Goal: Task Accomplishment & Management: Use online tool/utility

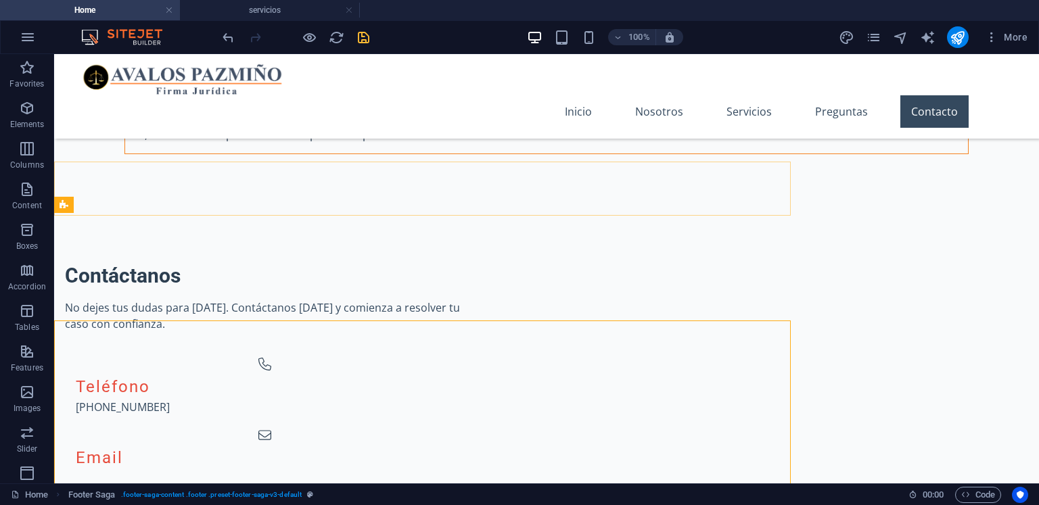
click at [368, 44] on icon "save" at bounding box center [364, 38] width 16 height 16
checkbox input "false"
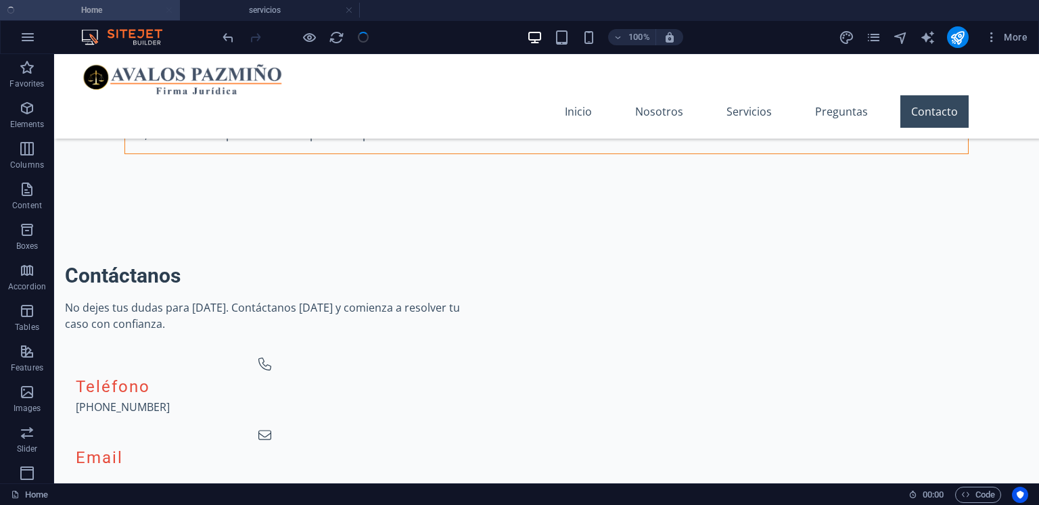
scroll to position [4763, 0]
click at [256, 9] on h4 "servicios" at bounding box center [270, 10] width 180 height 15
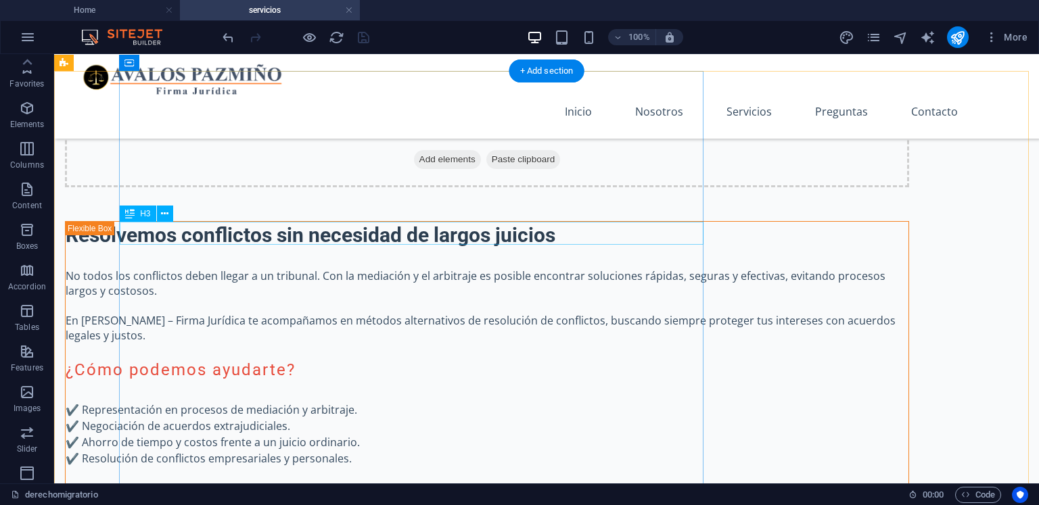
scroll to position [3350, 0]
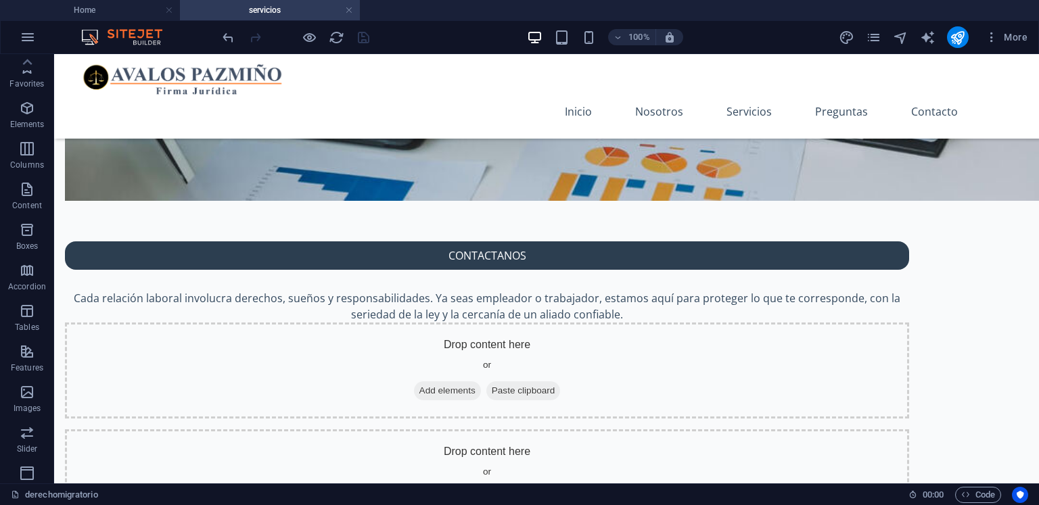
click at [254, 9] on h4 "servicios" at bounding box center [270, 10] width 180 height 15
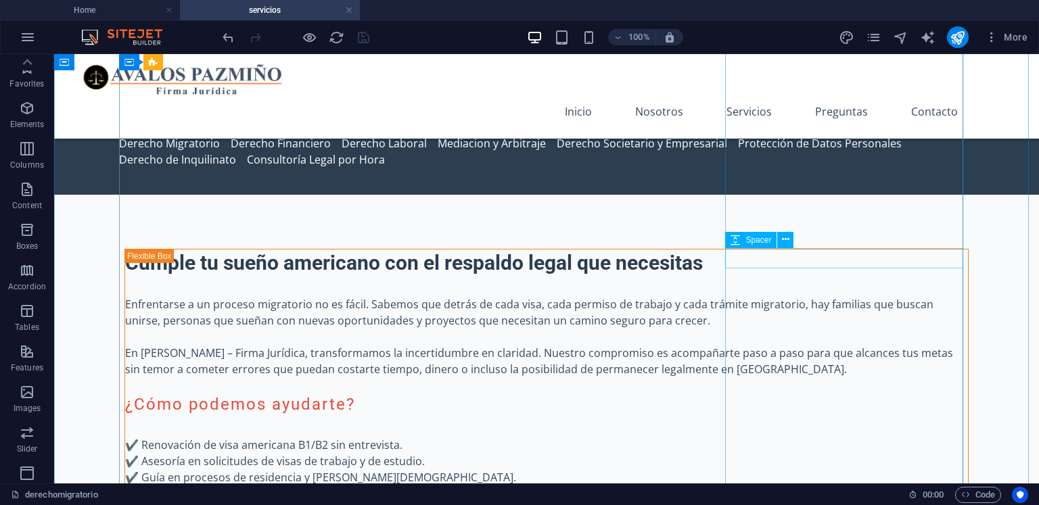
scroll to position [203, 0]
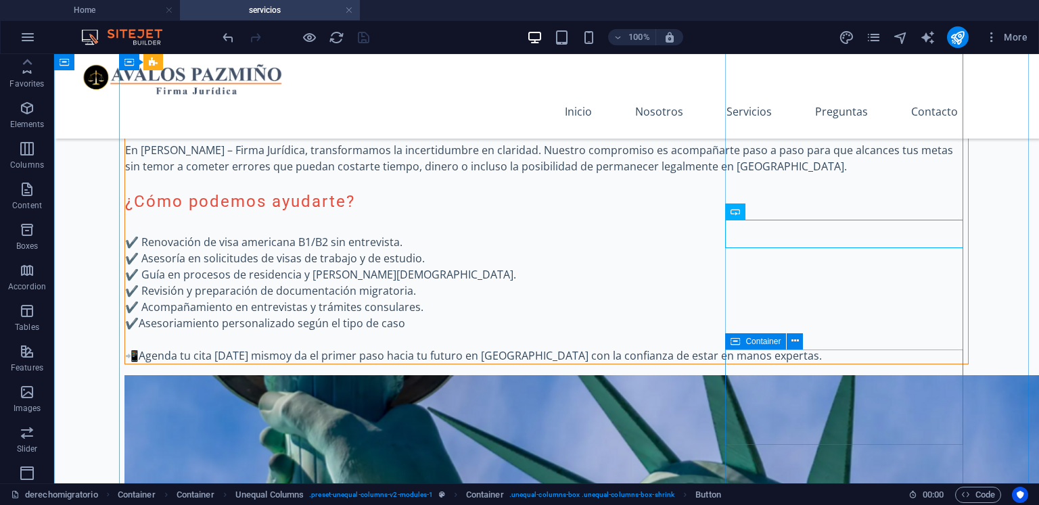
drag, startPoint x: 834, startPoint y: 436, endPoint x: 788, endPoint y: 478, distance: 62.3
click at [789, 235] on button at bounding box center [785, 240] width 16 height 16
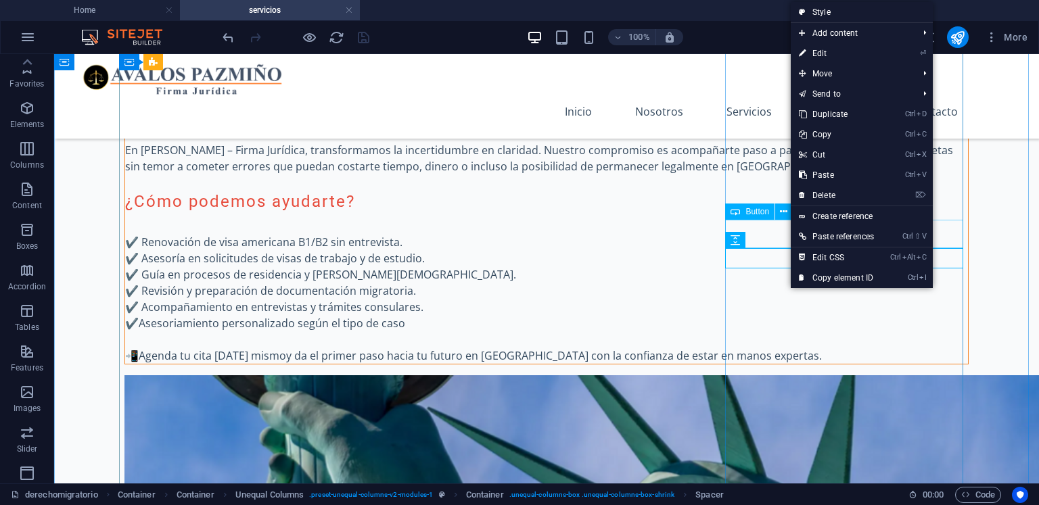
drag, startPoint x: 848, startPoint y: 286, endPoint x: 777, endPoint y: 227, distance: 93.2
select select "%"
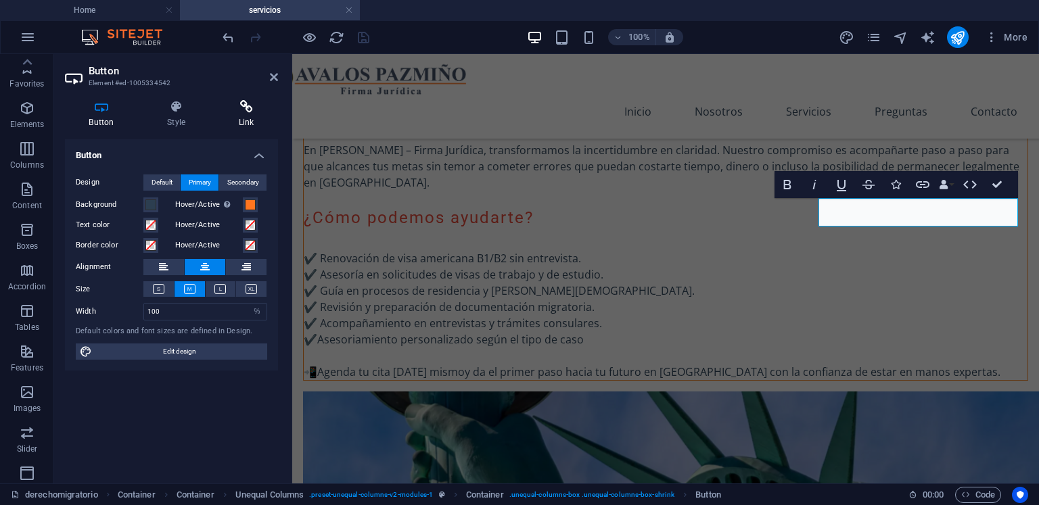
click at [238, 114] on h4 "Link" at bounding box center [246, 114] width 64 height 28
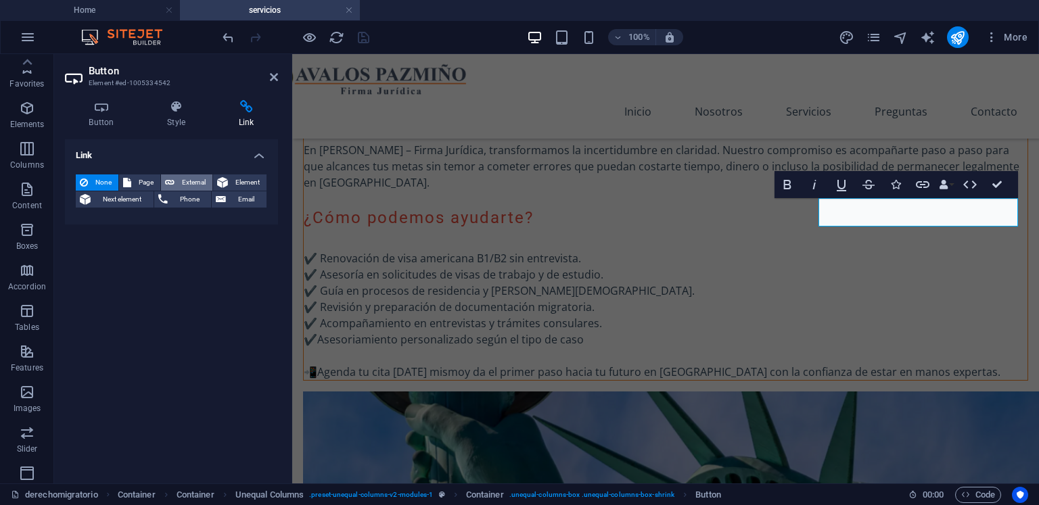
click at [182, 178] on span "External" at bounding box center [194, 183] width 30 height 16
select select "blank"
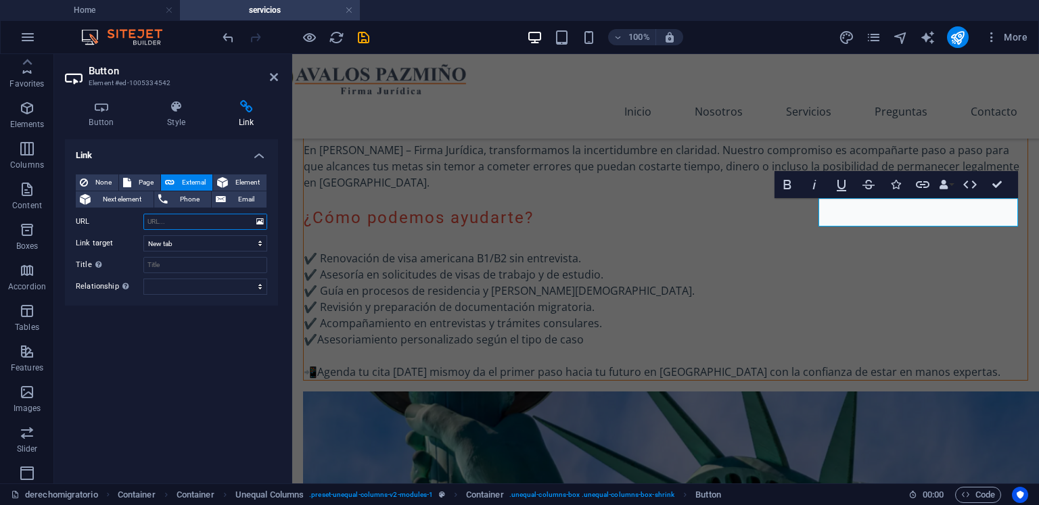
click at [185, 222] on input "URL" at bounding box center [205, 222] width 124 height 16
paste input "[URL][DOMAIN_NAME][PHONE_NUMBER]"
type input "[URL][DOMAIN_NAME][PHONE_NUMBER]"
click at [188, 243] on select "New tab Same tab Overlay" at bounding box center [205, 243] width 124 height 16
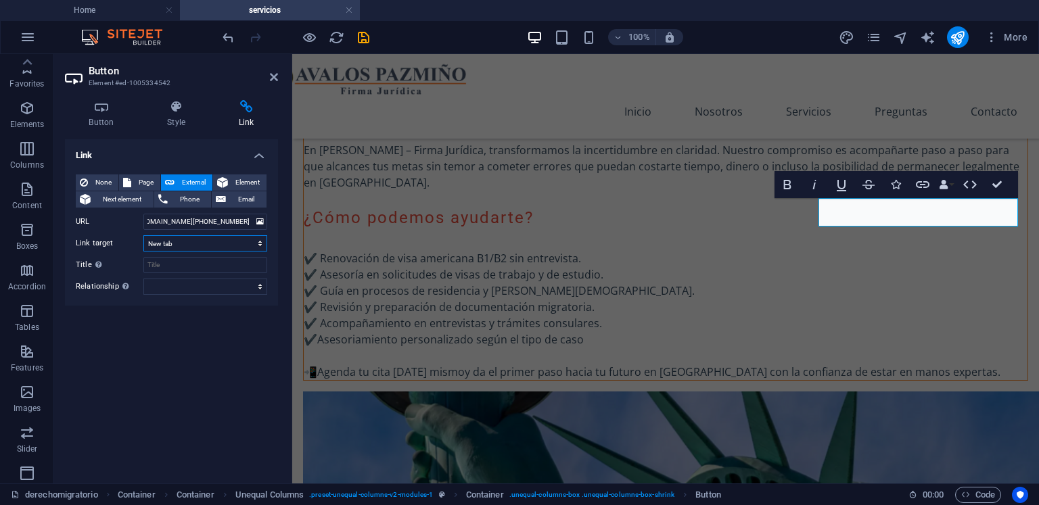
scroll to position [0, 0]
click at [188, 246] on select "New tab Same tab Overlay" at bounding box center [205, 243] width 124 height 16
drag, startPoint x: 218, startPoint y: 328, endPoint x: 269, endPoint y: 321, distance: 51.3
click at [219, 328] on div "Link None Page External Element Next element Phone Email Page Home Subpage Lega…" at bounding box center [171, 306] width 213 height 334
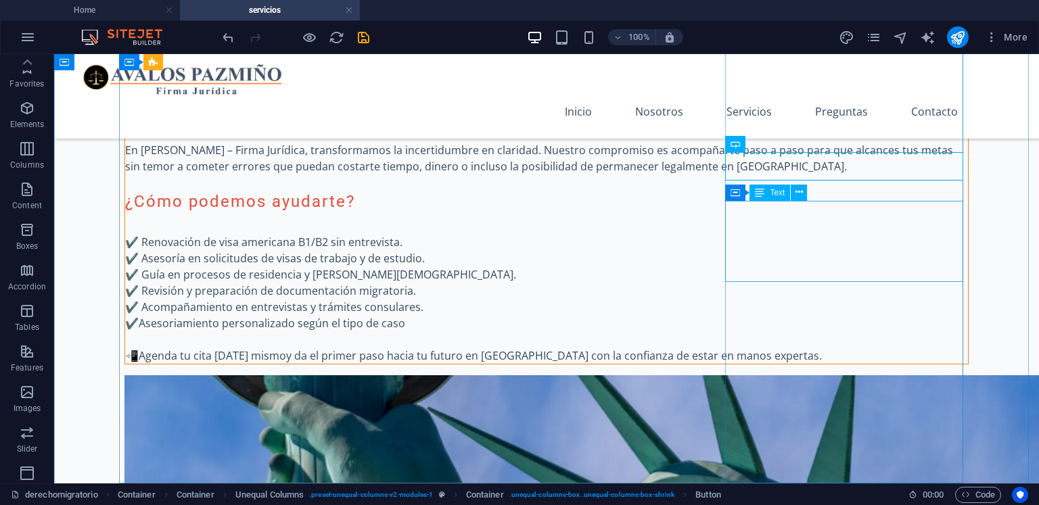
scroll to position [135, 0]
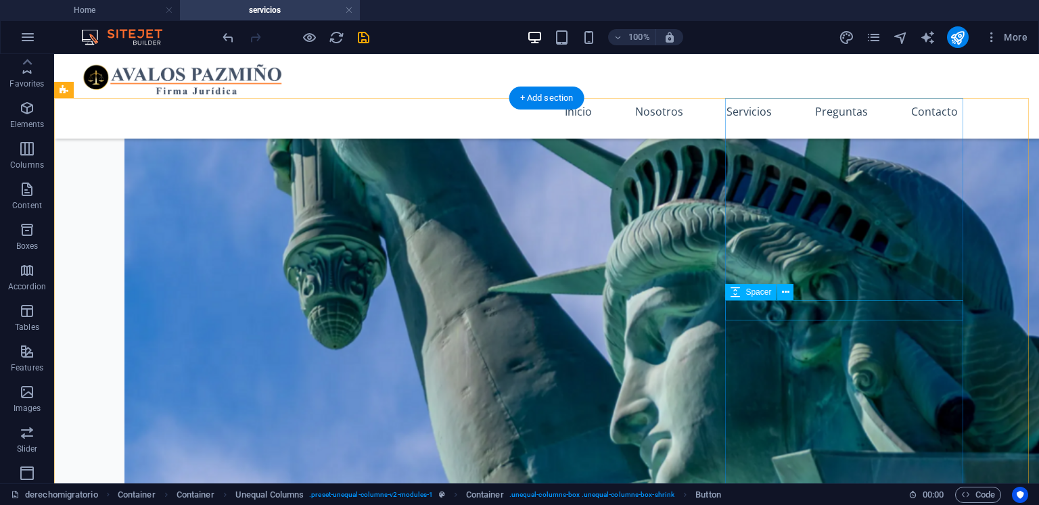
scroll to position [744, 0]
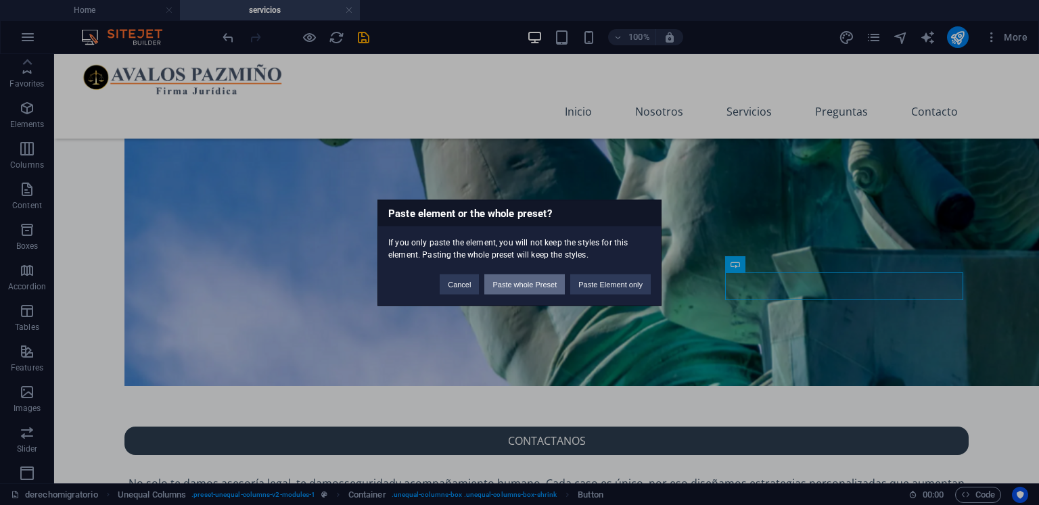
click at [544, 285] on button "Paste whole Preset" at bounding box center [524, 284] width 81 height 20
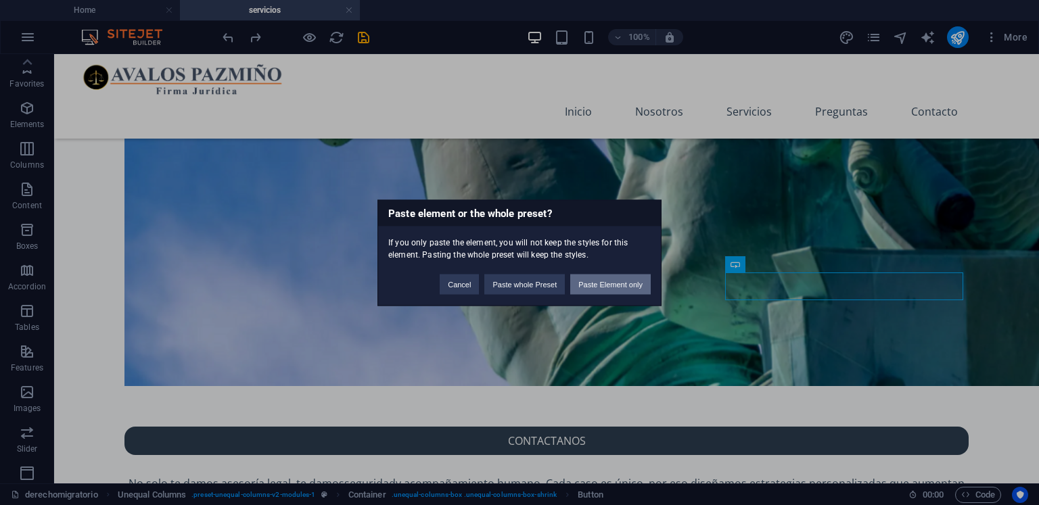
drag, startPoint x: 622, startPoint y: 286, endPoint x: 628, endPoint y: 231, distance: 55.1
click at [622, 286] on button "Paste Element only" at bounding box center [610, 284] width 81 height 20
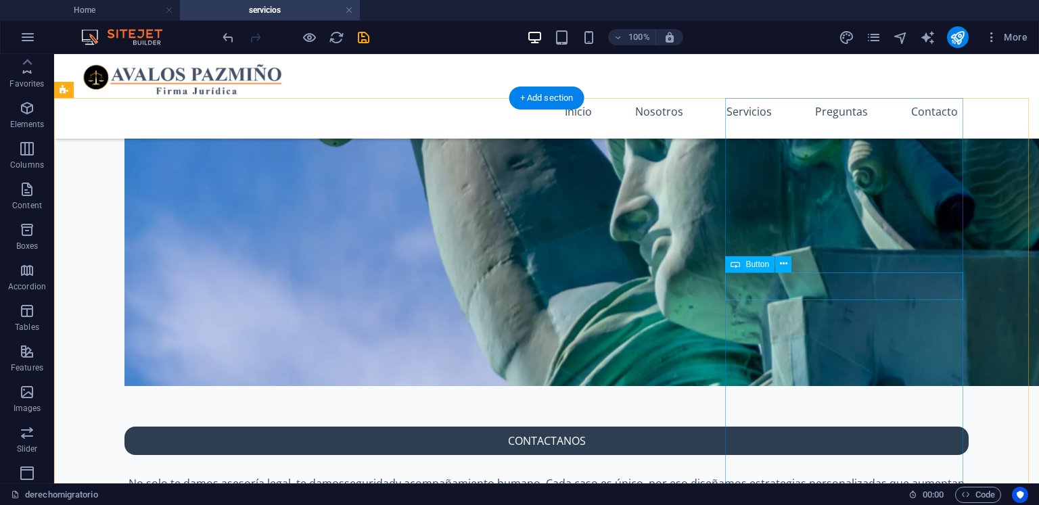
select select "%"
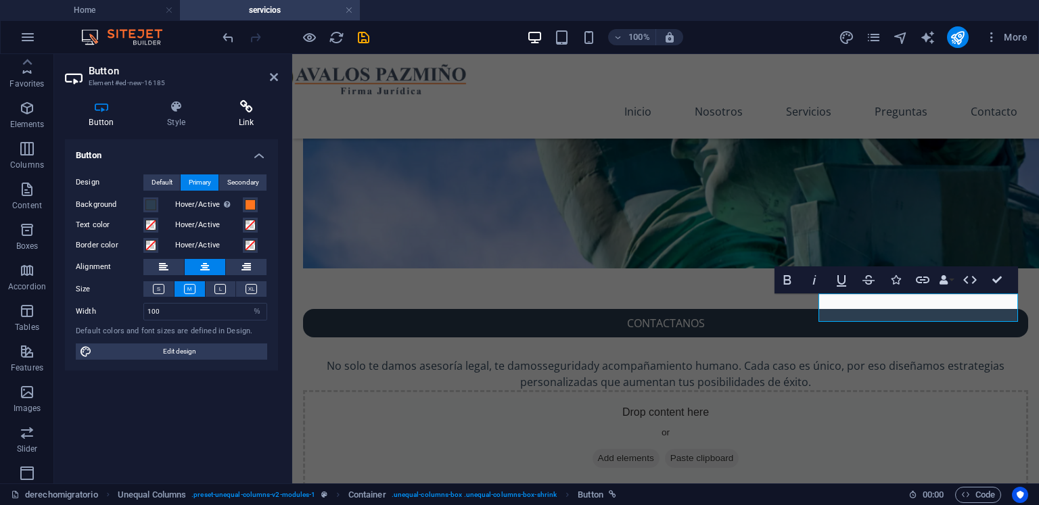
click at [256, 109] on icon at bounding box center [246, 107] width 64 height 14
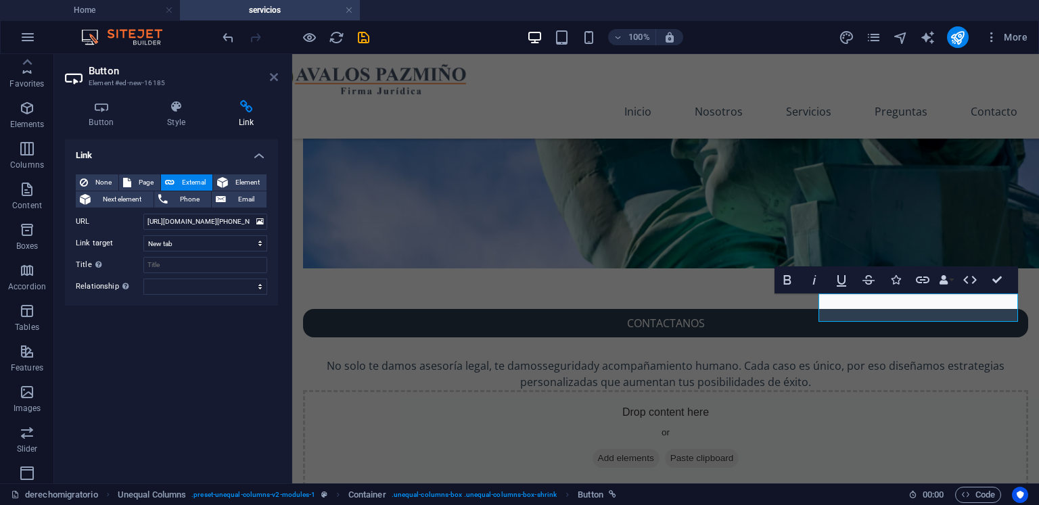
click at [276, 79] on icon at bounding box center [274, 77] width 8 height 11
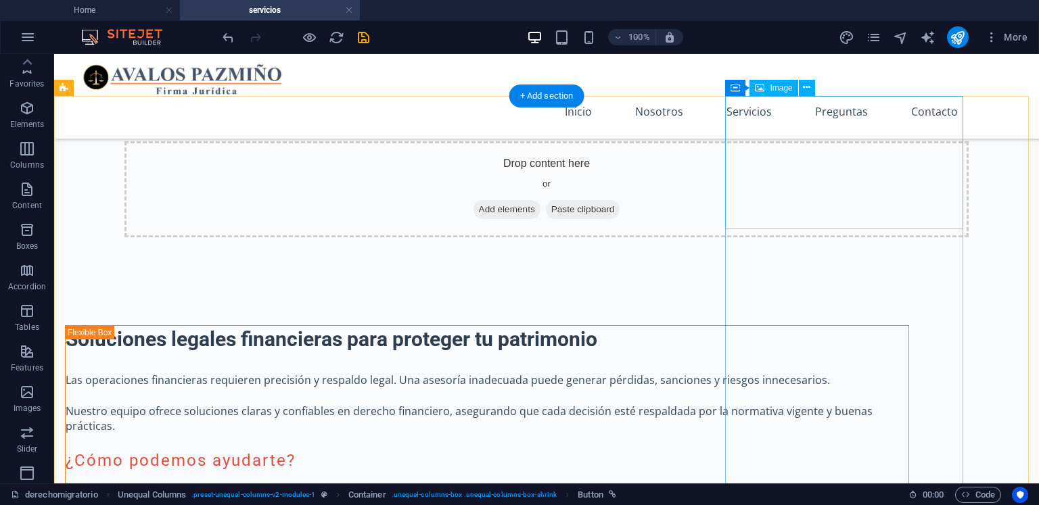
scroll to position [1353, 0]
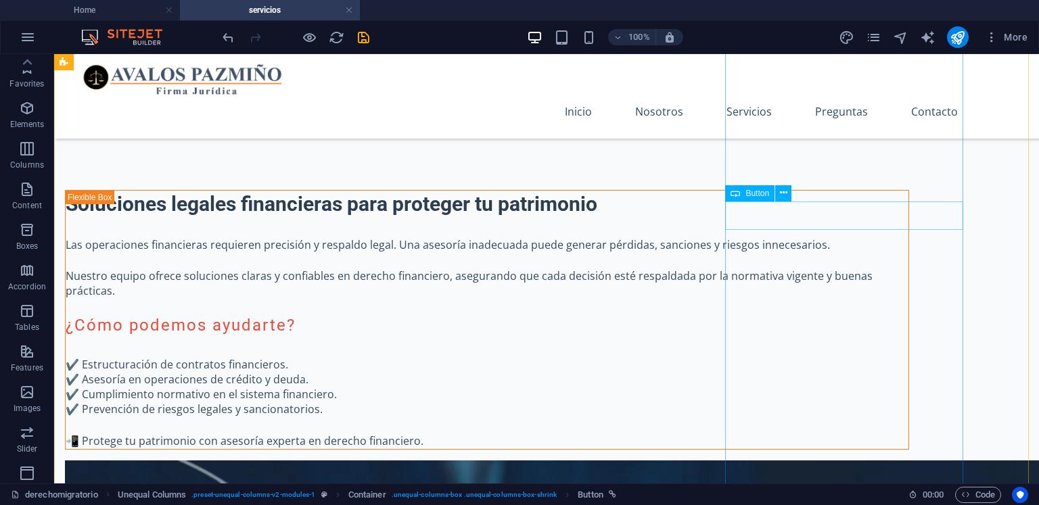
select select "%"
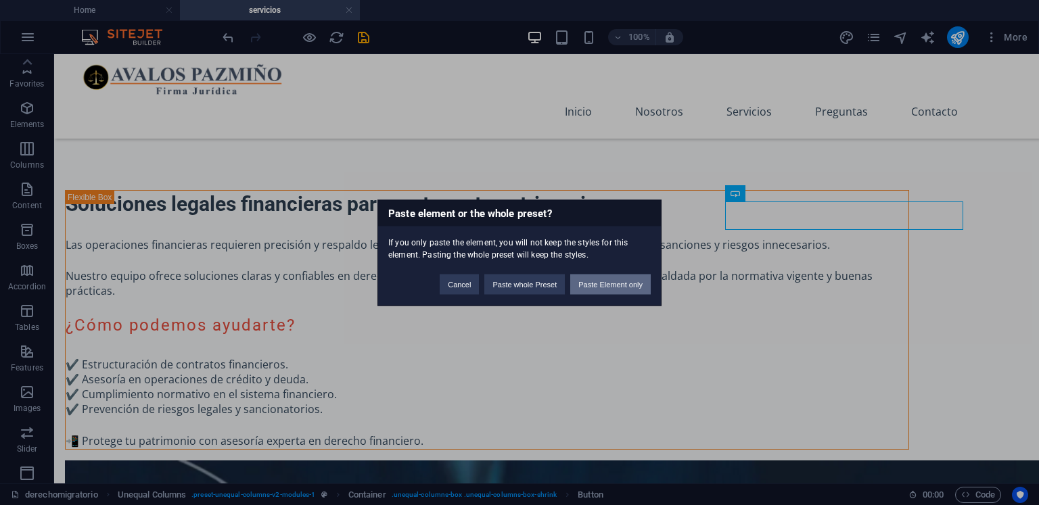
drag, startPoint x: 626, startPoint y: 283, endPoint x: 683, endPoint y: 208, distance: 94.2
click at [626, 283] on button "Paste Element only" at bounding box center [610, 284] width 81 height 20
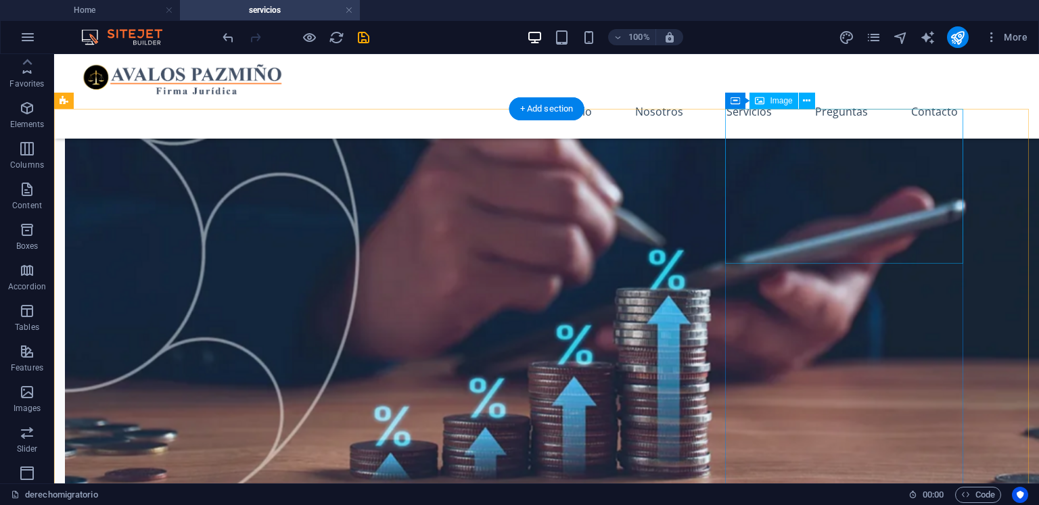
scroll to position [1894, 0]
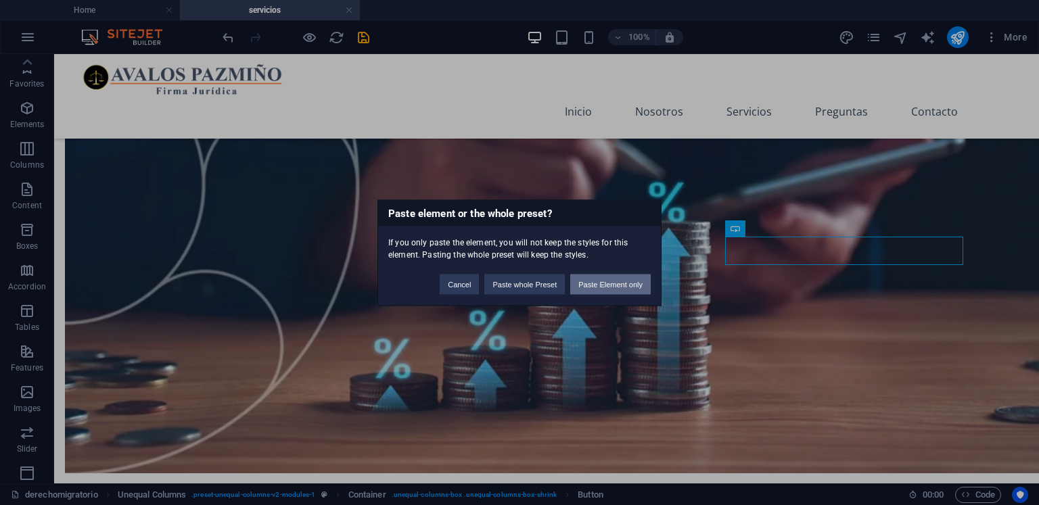
click at [640, 281] on button "Paste Element only" at bounding box center [610, 284] width 81 height 20
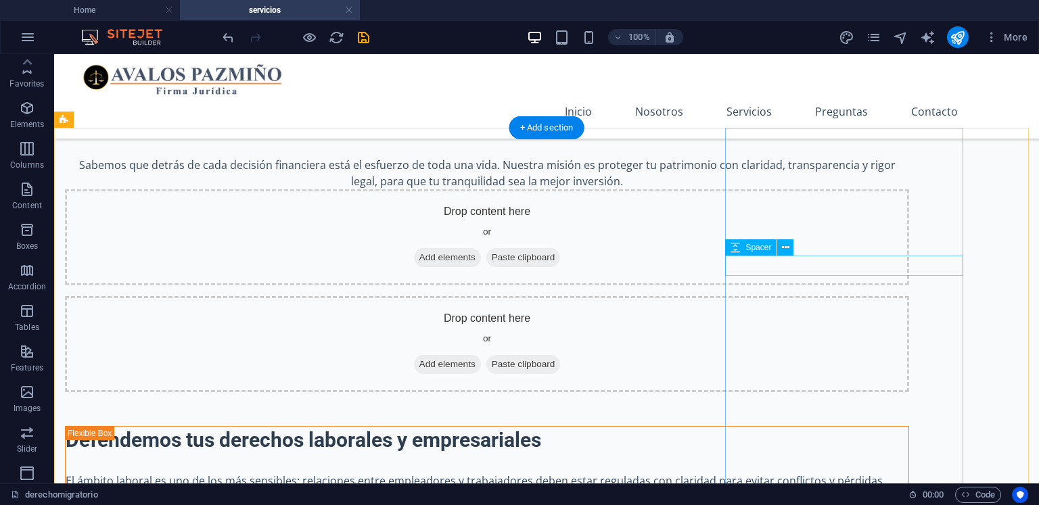
scroll to position [2435, 0]
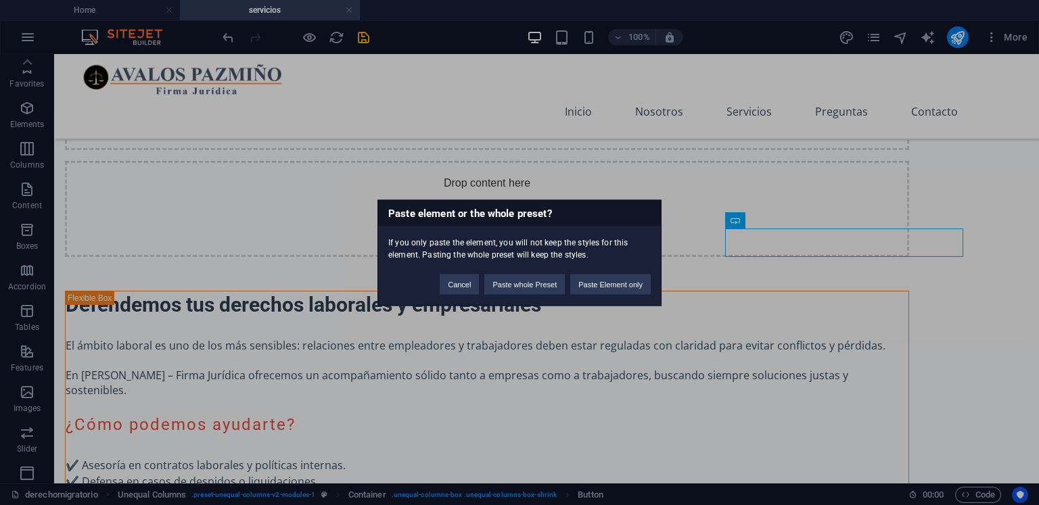
drag, startPoint x: 655, startPoint y: 278, endPoint x: 668, endPoint y: 277, distance: 13.6
click at [655, 278] on div "Cancel Paste whole Preset Paste Element only" at bounding box center [545, 277] width 231 height 35
click at [639, 285] on button "Paste Element only" at bounding box center [610, 284] width 81 height 20
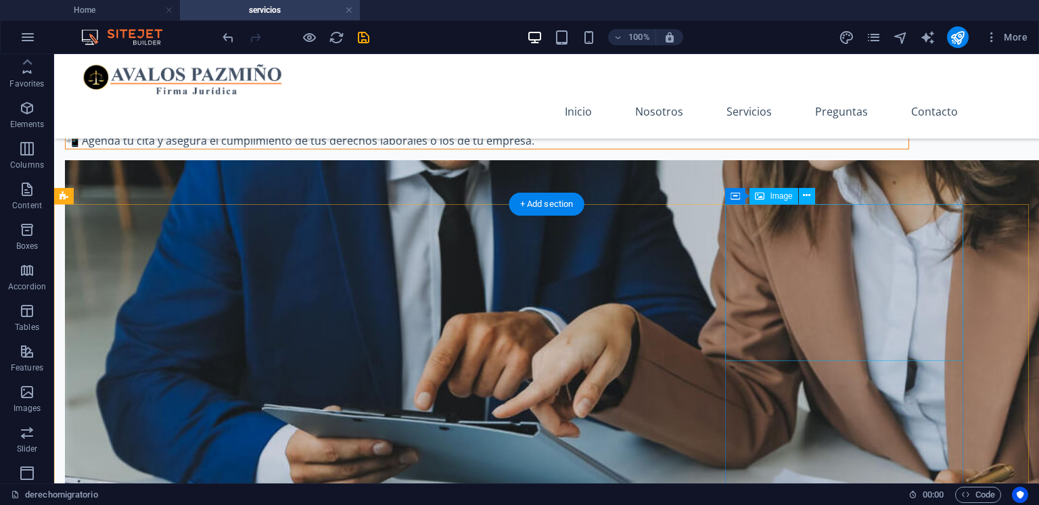
scroll to position [2977, 0]
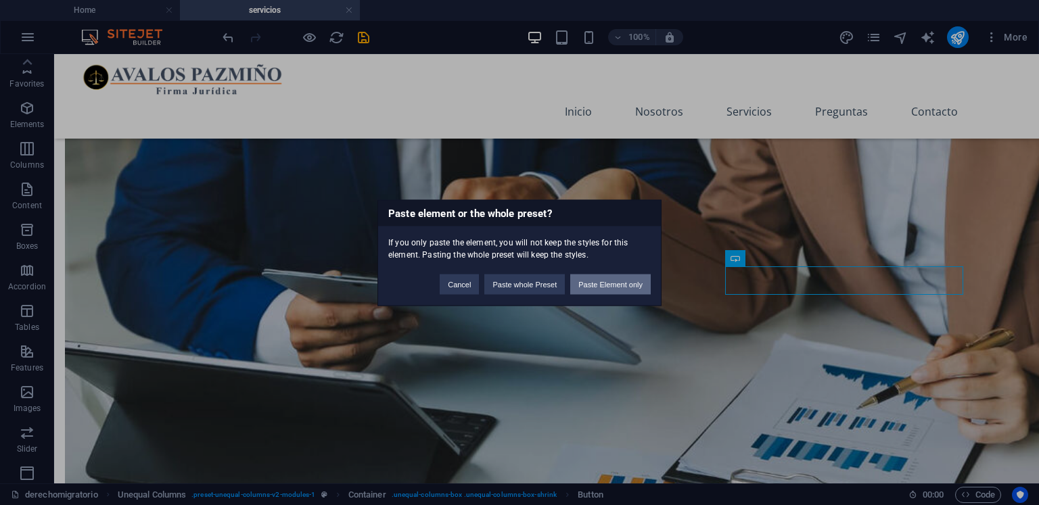
drag, startPoint x: 622, startPoint y: 288, endPoint x: 647, endPoint y: 228, distance: 64.9
click at [622, 288] on button "Paste Element only" at bounding box center [610, 284] width 81 height 20
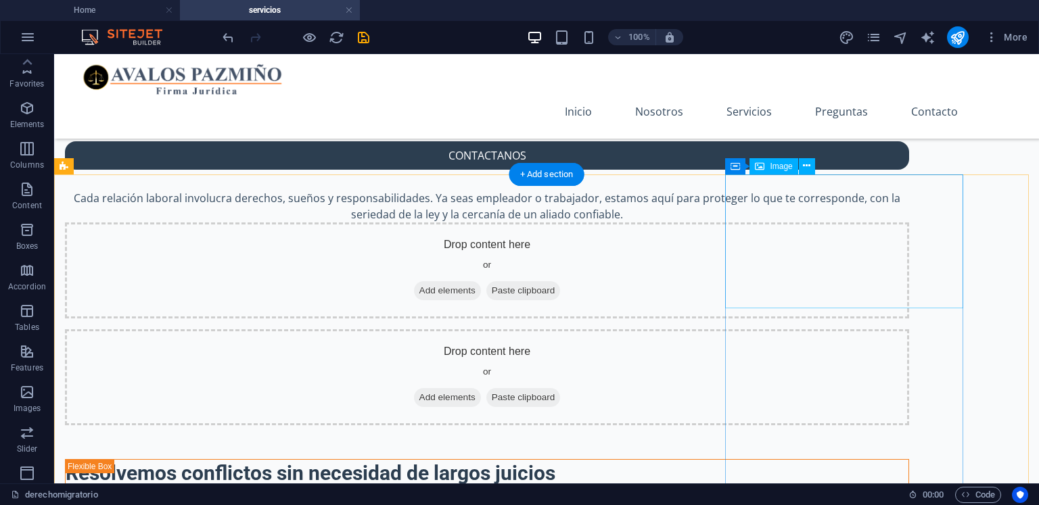
scroll to position [3586, 0]
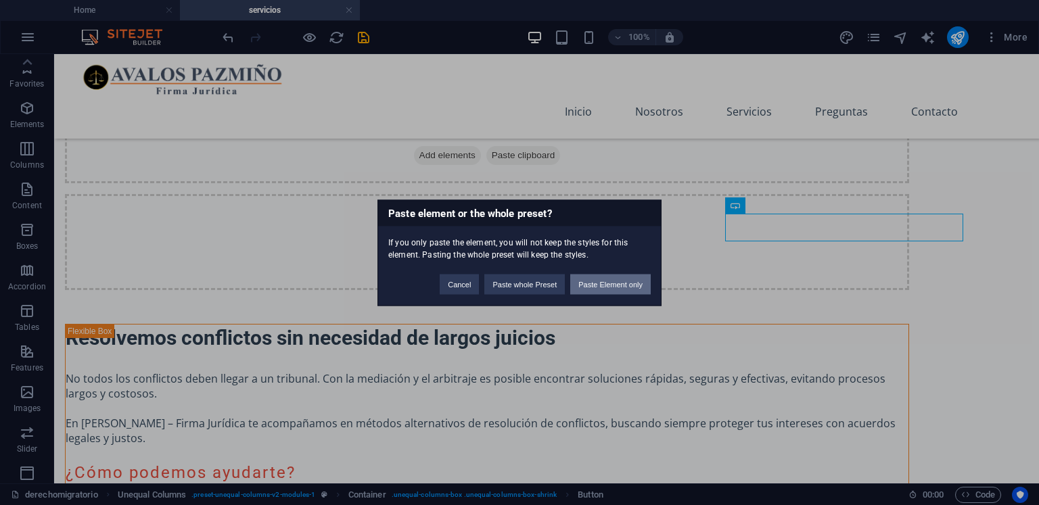
click at [638, 279] on button "Paste Element only" at bounding box center [610, 284] width 81 height 20
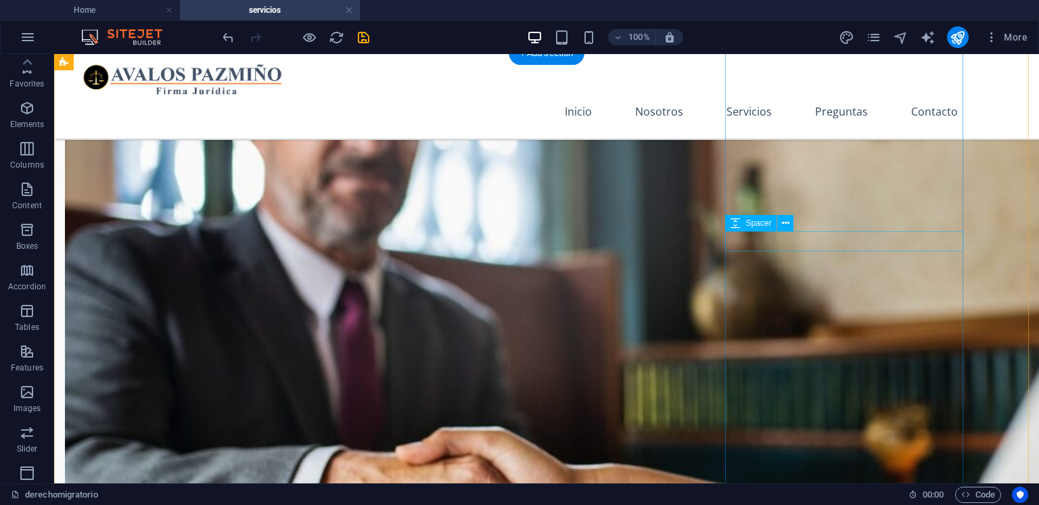
scroll to position [4127, 0]
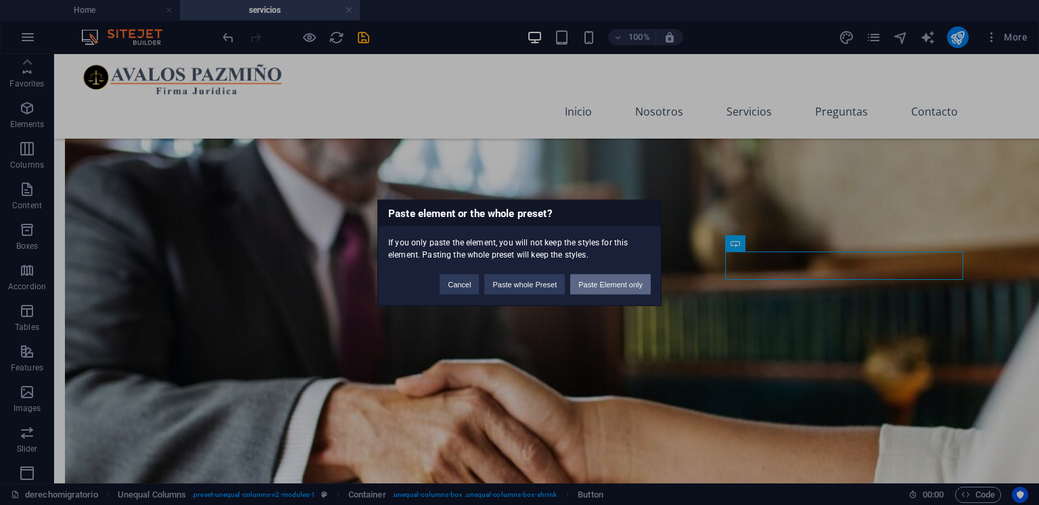
drag, startPoint x: 635, startPoint y: 283, endPoint x: 639, endPoint y: 223, distance: 61.0
click at [635, 283] on button "Paste Element only" at bounding box center [610, 284] width 81 height 20
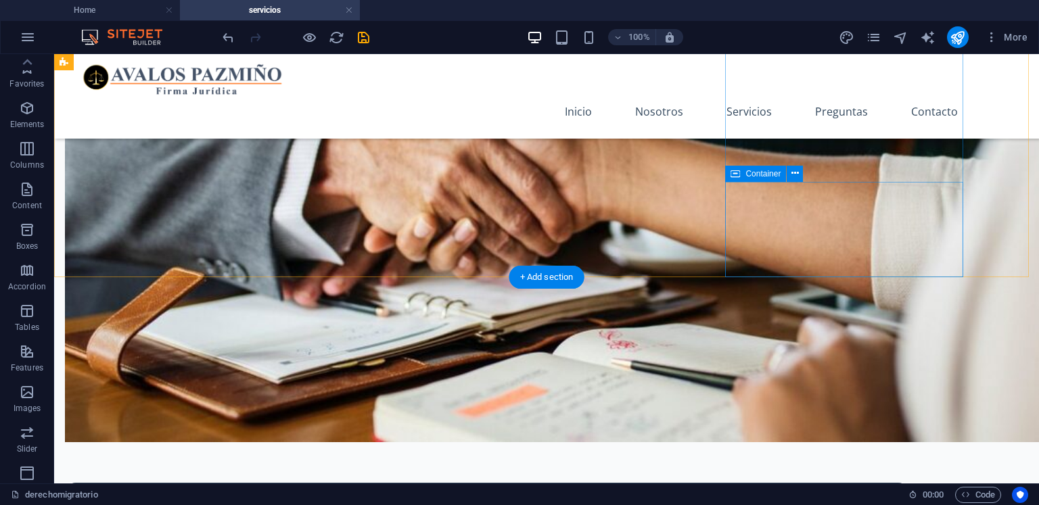
scroll to position [4465, 0]
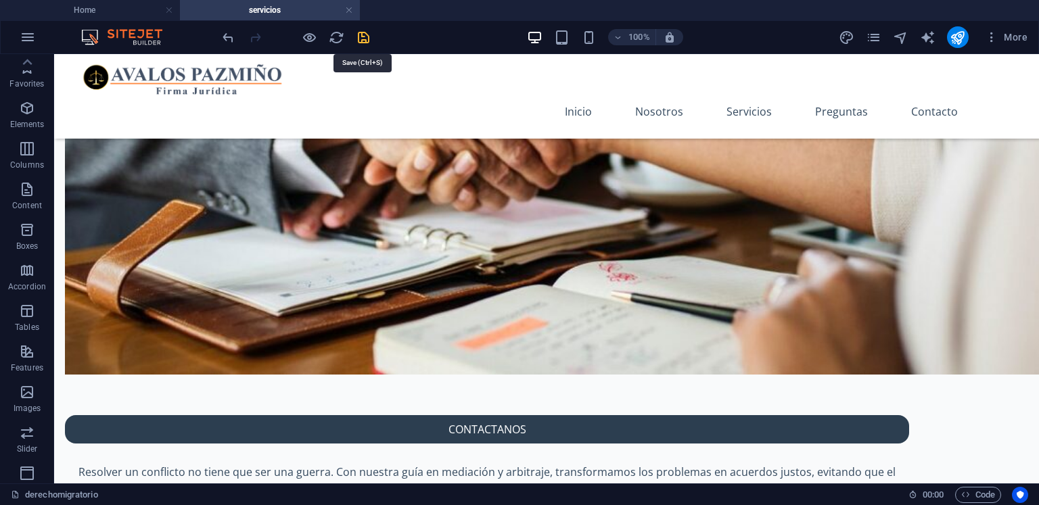
click at [368, 32] on icon "save" at bounding box center [364, 38] width 16 height 16
click at [132, 9] on h4 "Home" at bounding box center [90, 10] width 180 height 15
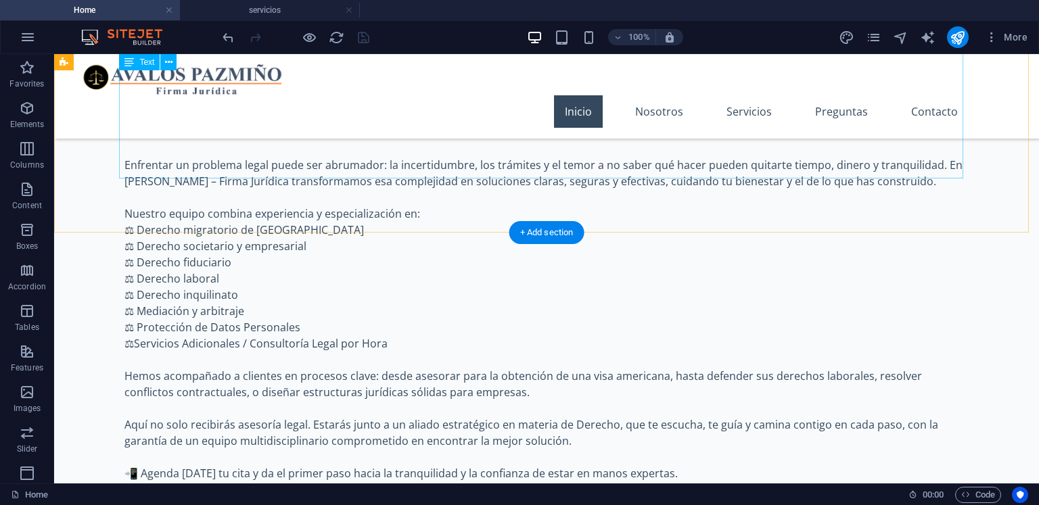
scroll to position [777, 0]
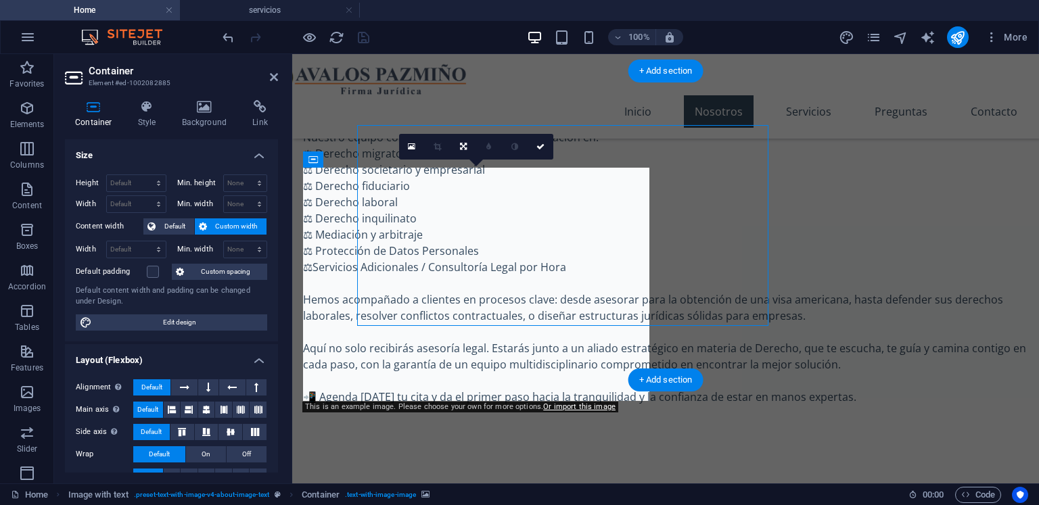
scroll to position [804, 0]
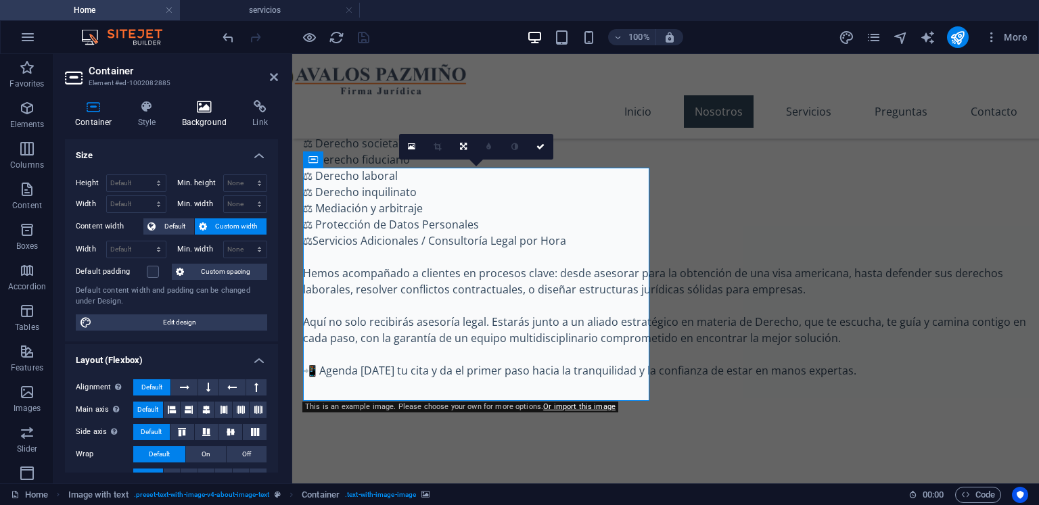
click at [183, 119] on h4 "Background" at bounding box center [207, 114] width 71 height 28
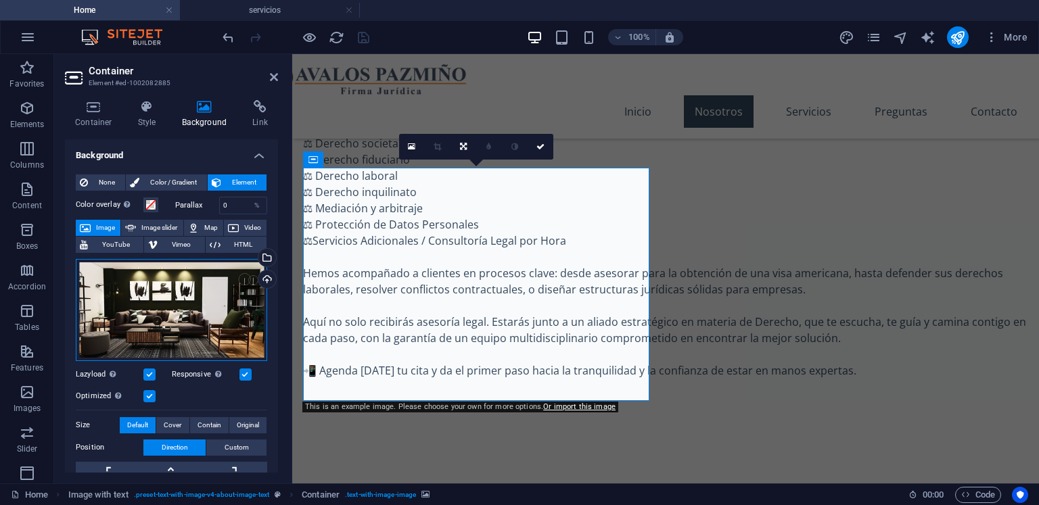
click at [189, 309] on div "Drag files here, click to choose files or select files from Files or our free s…" at bounding box center [171, 310] width 191 height 102
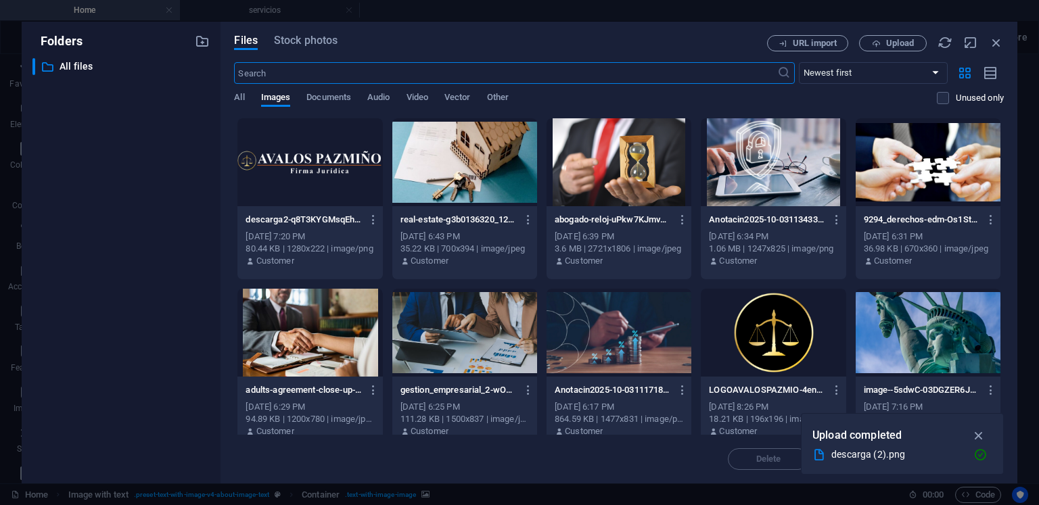
scroll to position [896, 0]
click at [904, 41] on span "Upload" at bounding box center [900, 43] width 28 height 8
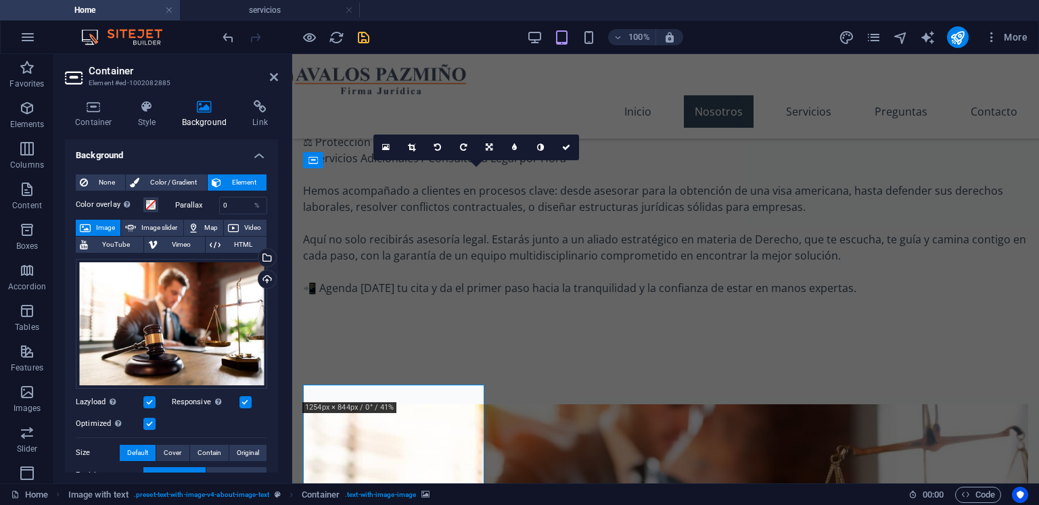
scroll to position [804, 0]
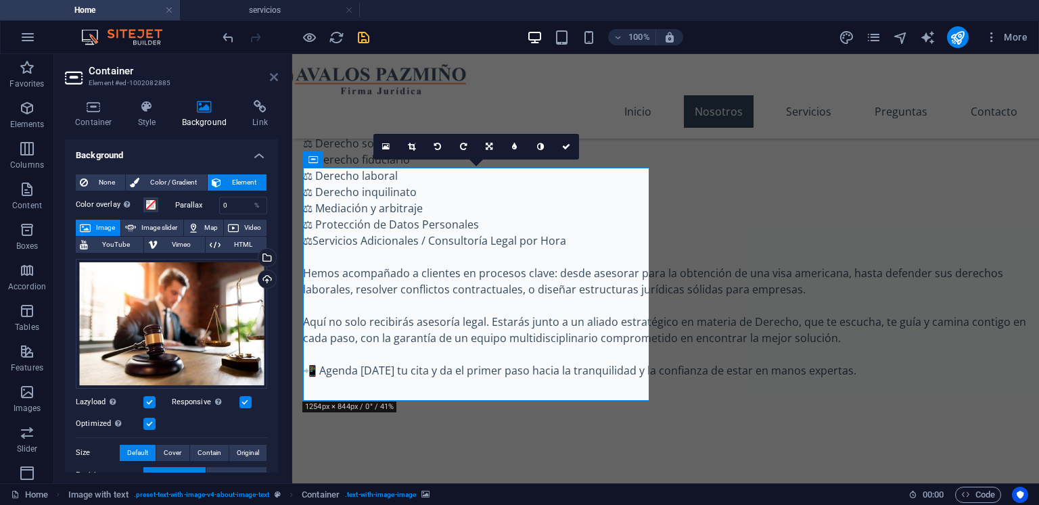
click at [273, 81] on icon at bounding box center [274, 77] width 8 height 11
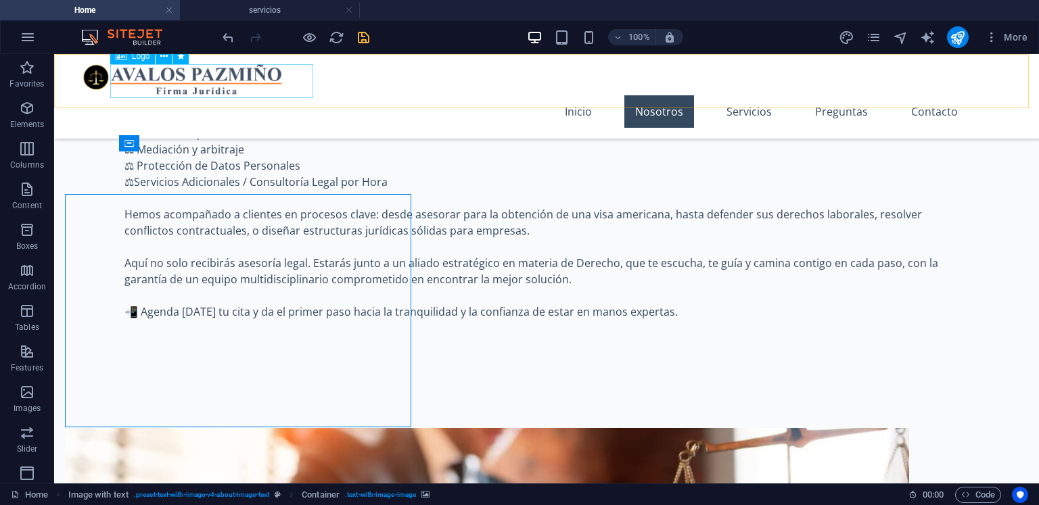
scroll to position [777, 0]
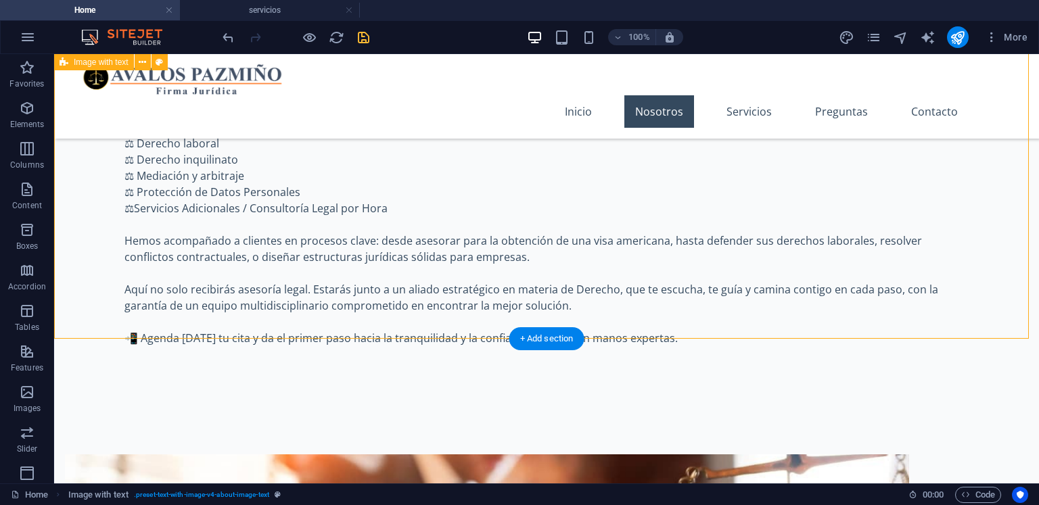
scroll to position [710, 0]
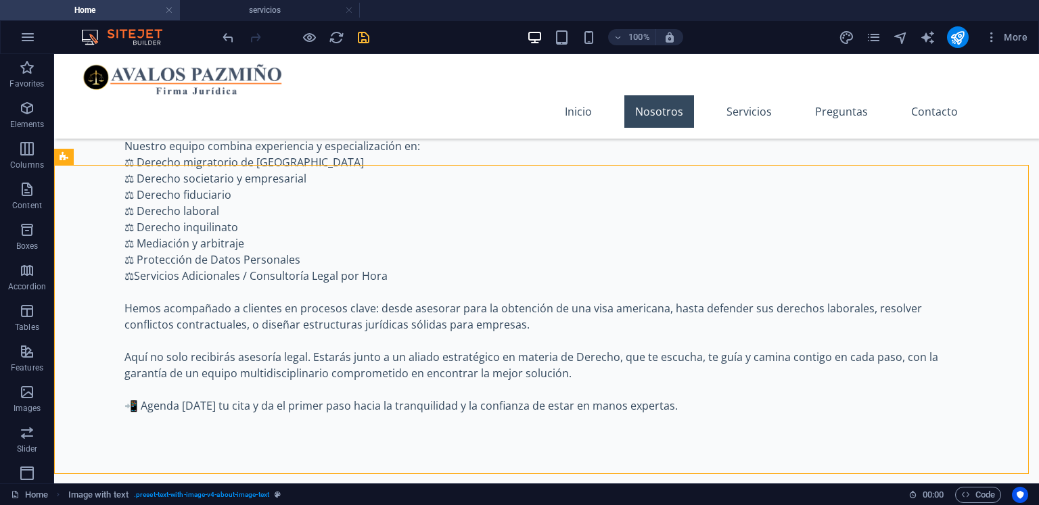
click at [362, 41] on icon "save" at bounding box center [364, 38] width 16 height 16
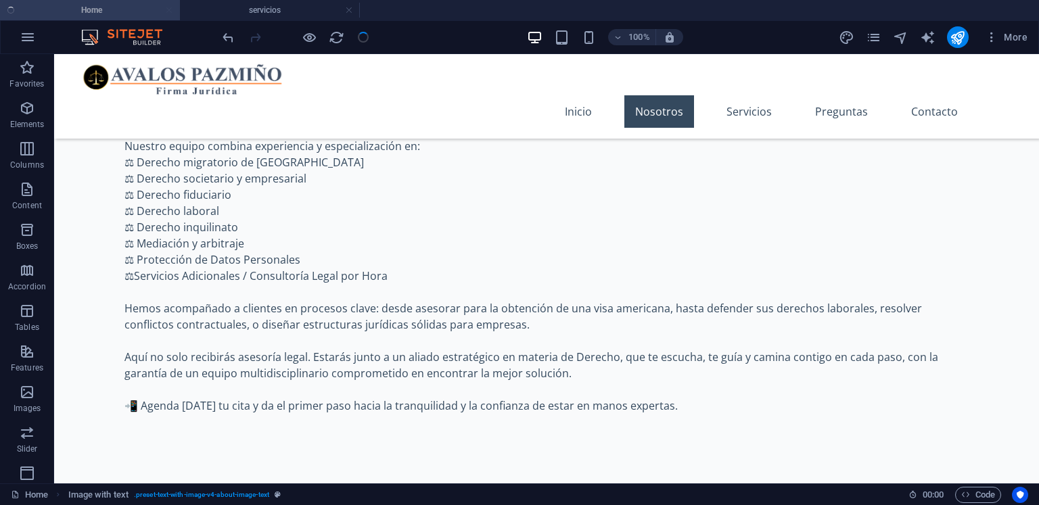
checkbox input "false"
click at [962, 36] on icon "publish" at bounding box center [958, 38] width 16 height 16
